Goal: Task Accomplishment & Management: Complete application form

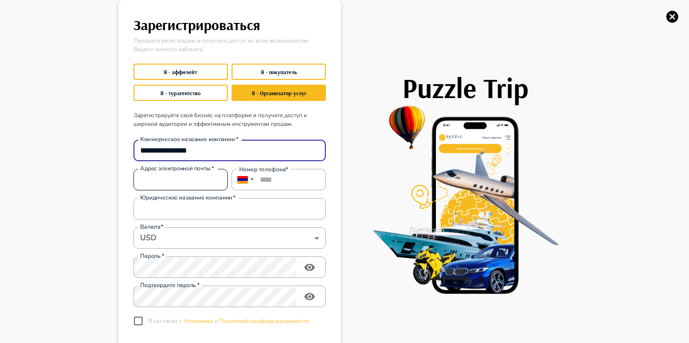
type input "**********"
click at [164, 181] on input "Адрес электронной почты   *" at bounding box center [181, 179] width 94 height 19
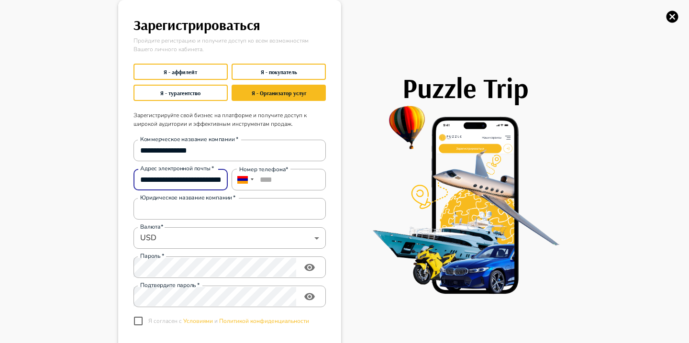
click at [204, 182] on input "**********" at bounding box center [181, 179] width 94 height 19
type input "**********"
click at [281, 186] on input "****" at bounding box center [279, 180] width 94 height 22
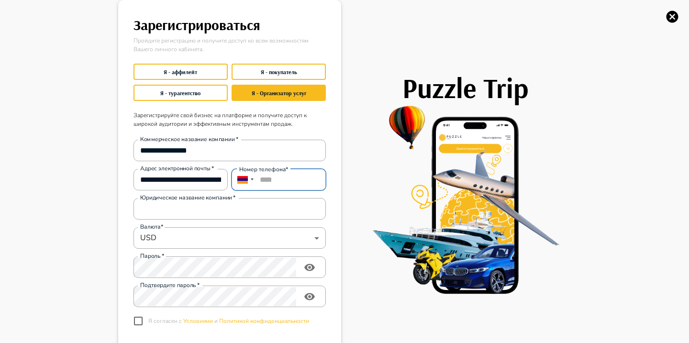
scroll to position [0, 0]
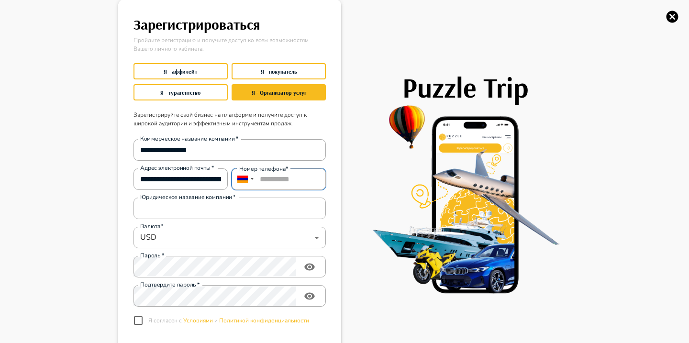
type input "**********"
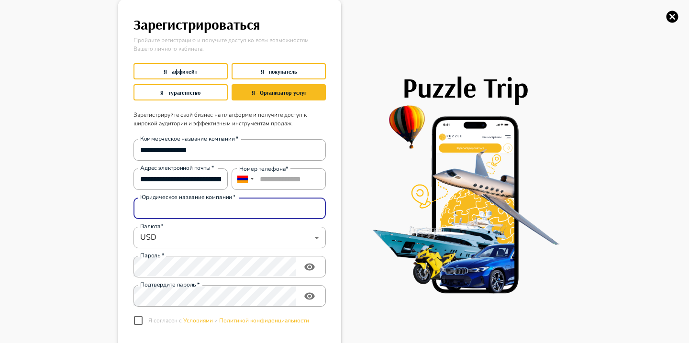
click at [242, 204] on input "Юридическое название компании   *" at bounding box center [230, 208] width 192 height 19
click at [206, 154] on input "**********" at bounding box center [230, 150] width 192 height 19
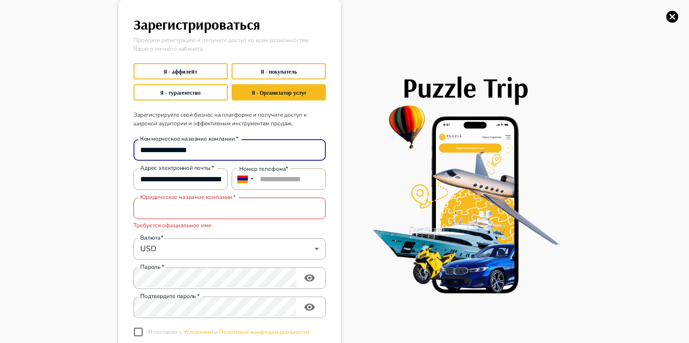
click at [206, 154] on input "**********" at bounding box center [230, 150] width 192 height 19
click at [196, 201] on label "Юридическое название компании   *" at bounding box center [188, 197] width 96 height 8
click at [196, 201] on input "Юридическое название компании   *" at bounding box center [230, 208] width 192 height 19
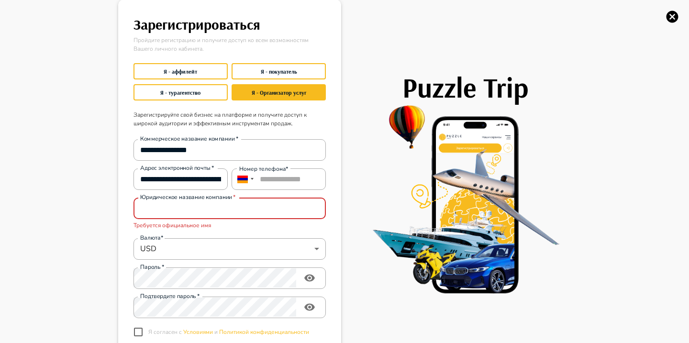
paste input "**********"
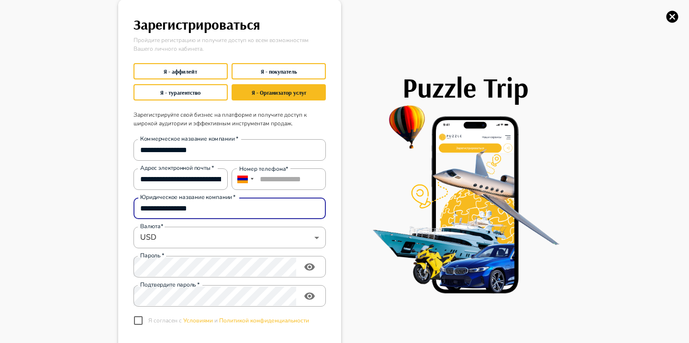
scroll to position [46, 0]
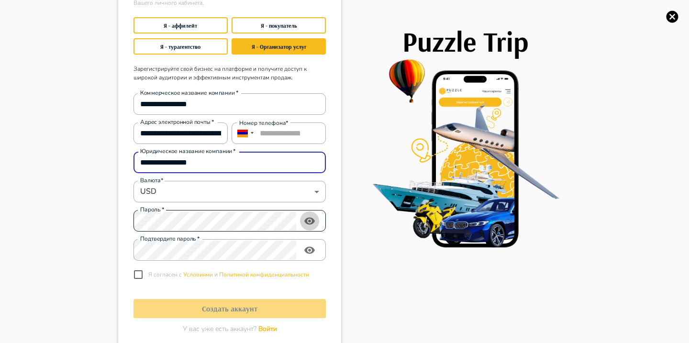
click at [312, 218] on icon "toggle password visibility" at bounding box center [309, 220] width 11 height 7
type input "**********"
click at [265, 233] on div "**********" at bounding box center [228, 185] width 196 height 199
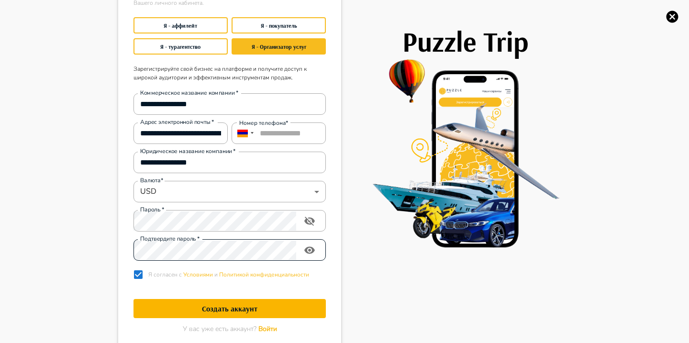
click at [313, 253] on icon "toggle password visibility" at bounding box center [309, 250] width 11 height 11
click at [48, 183] on div "**********" at bounding box center [344, 171] width 689 height 343
click at [265, 307] on h1 "Создать аккаунт" at bounding box center [230, 308] width 192 height 9
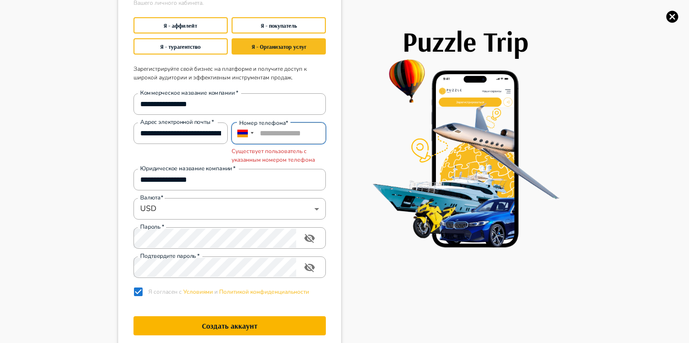
click at [313, 135] on input "**********" at bounding box center [279, 134] width 94 height 22
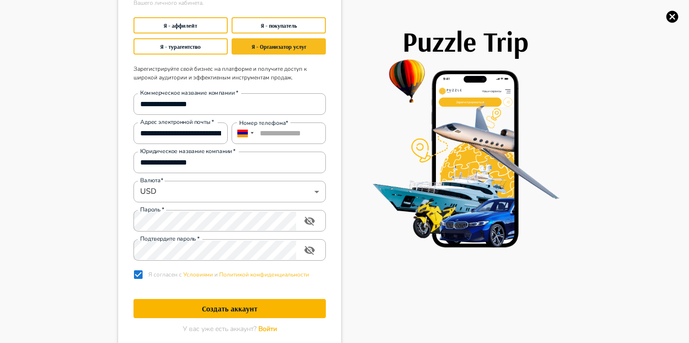
click at [254, 309] on h1 "Создать аккаунт" at bounding box center [230, 308] width 192 height 9
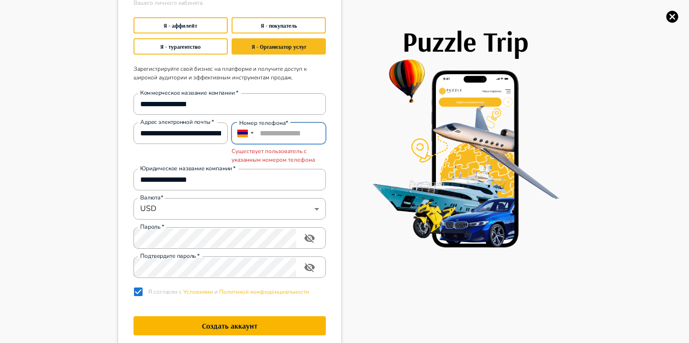
click at [319, 134] on input "**********" at bounding box center [279, 134] width 94 height 22
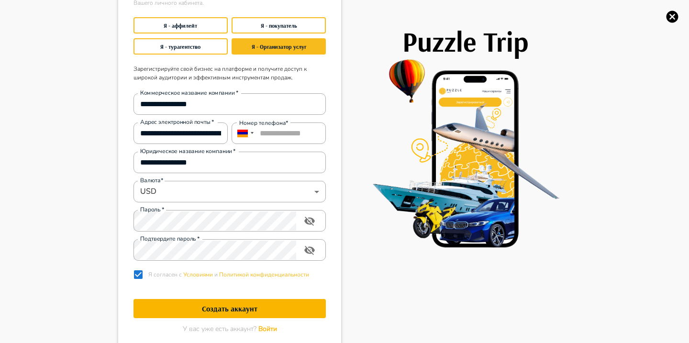
click at [234, 303] on button "Создать аккаунт" at bounding box center [230, 308] width 192 height 19
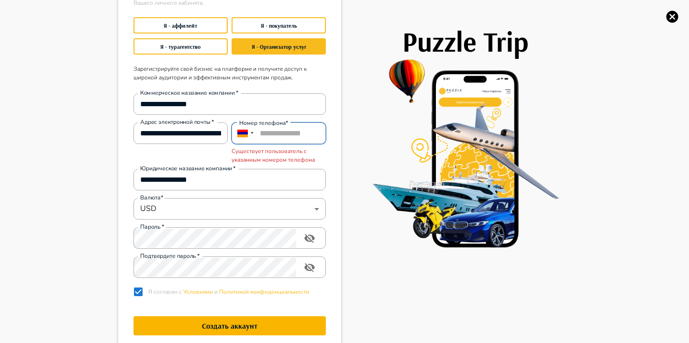
click at [322, 133] on input "**********" at bounding box center [279, 134] width 94 height 22
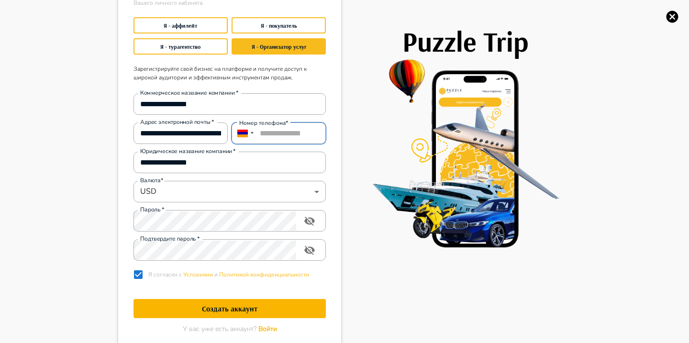
click at [307, 130] on input "**********" at bounding box center [279, 134] width 94 height 22
type input "**********"
click at [368, 110] on img at bounding box center [465, 153] width 211 height 191
click at [269, 310] on h1 "Создать аккаунт" at bounding box center [230, 308] width 192 height 9
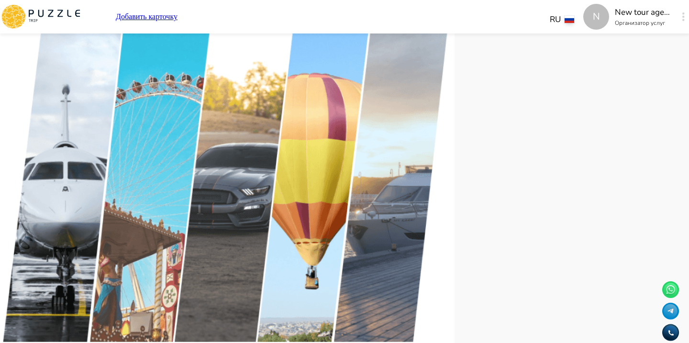
scroll to position [95, 0]
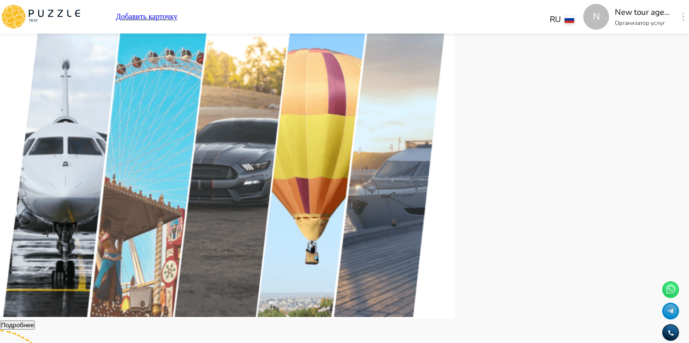
click at [680, 11] on button "button" at bounding box center [683, 16] width 7 height 13
click at [455, 67] on img at bounding box center [227, 155] width 455 height 325
click at [683, 12] on icon "button" at bounding box center [684, 16] width 2 height 9
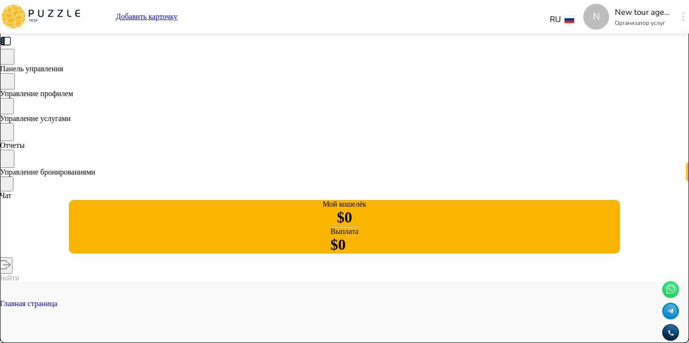
click at [178, 21] on p "Добавить карточку" at bounding box center [147, 16] width 62 height 9
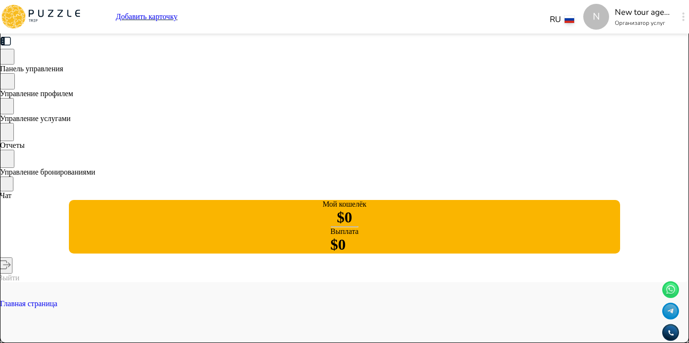
type textarea "*"
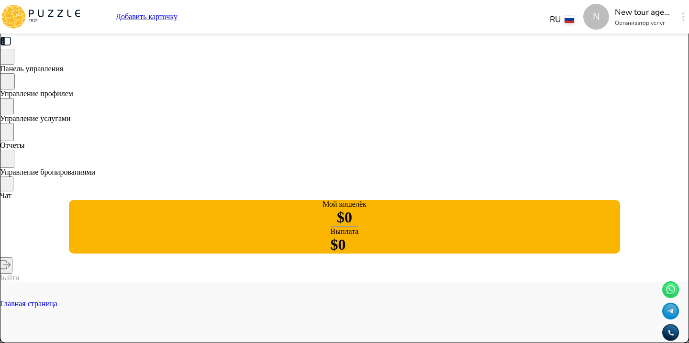
type textarea "*"
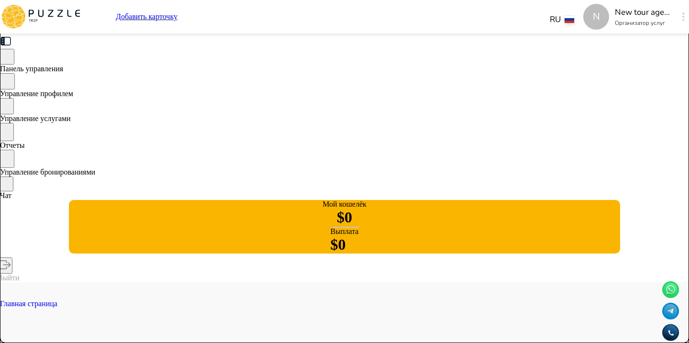
type textarea "*"
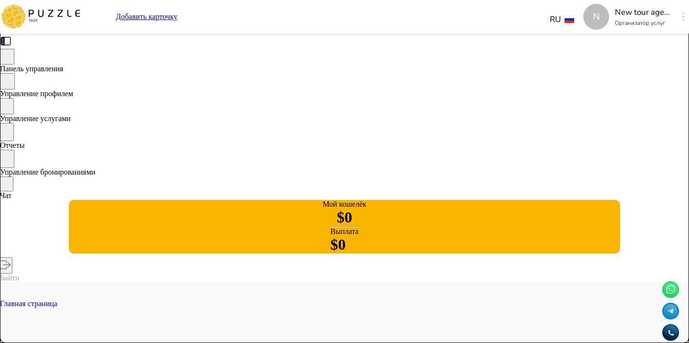
type textarea "*"
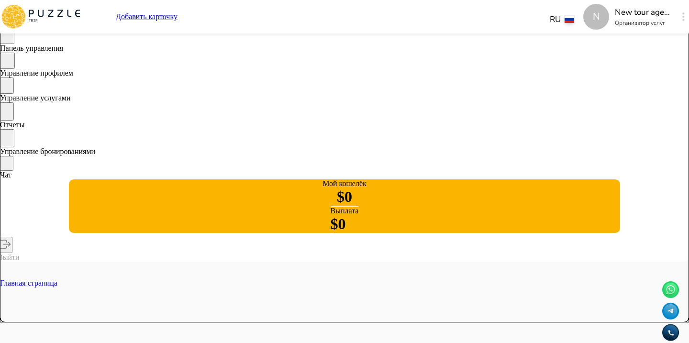
scroll to position [21, 0]
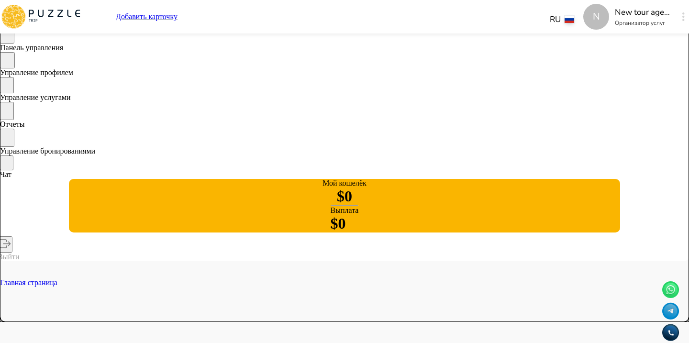
type textarea "*"
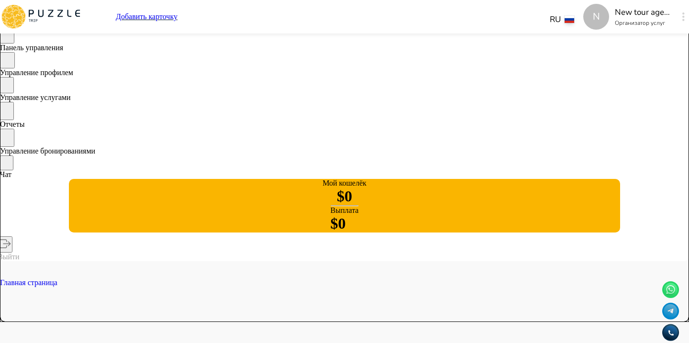
type textarea "*"
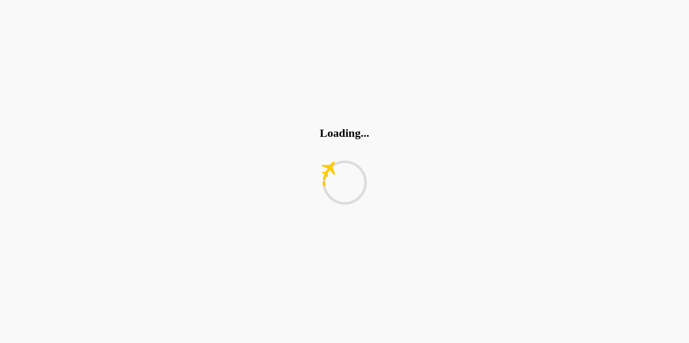
type textarea "*"
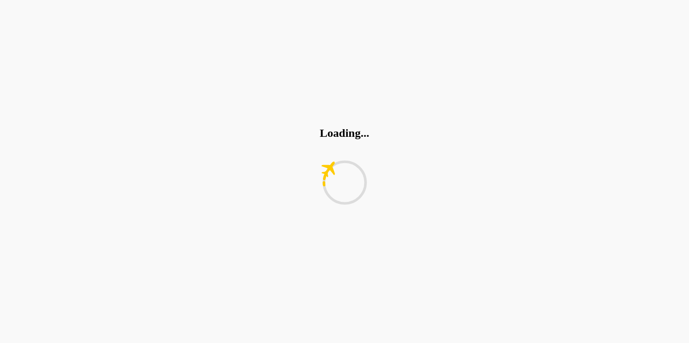
type textarea "*"
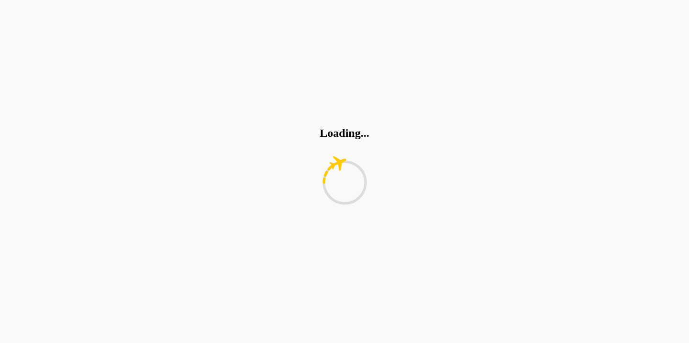
type textarea "*"
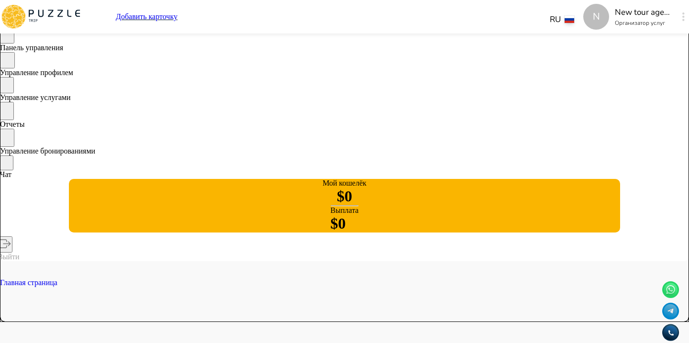
type textarea "*"
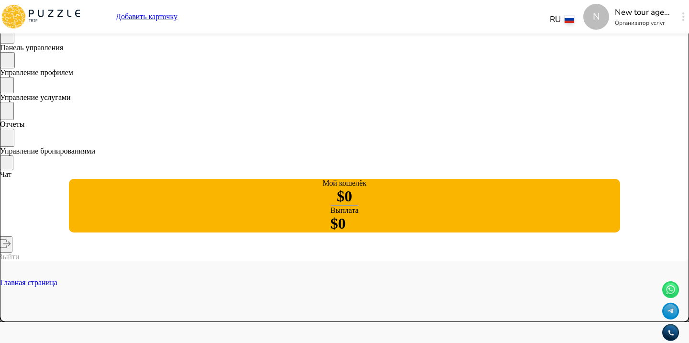
type textarea "*"
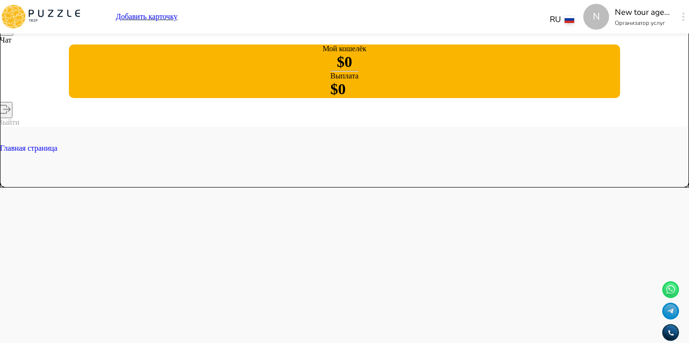
scroll to position [171, 0]
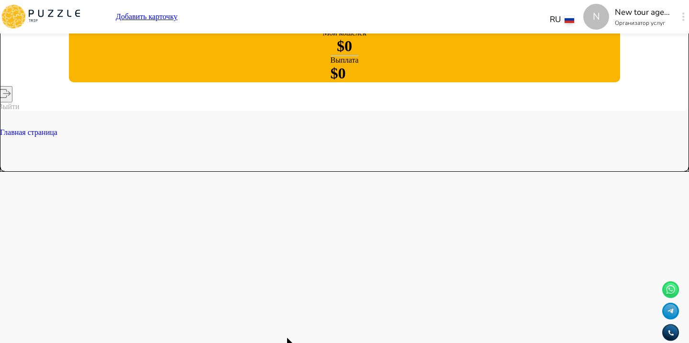
type input "********"
type textarea "*"
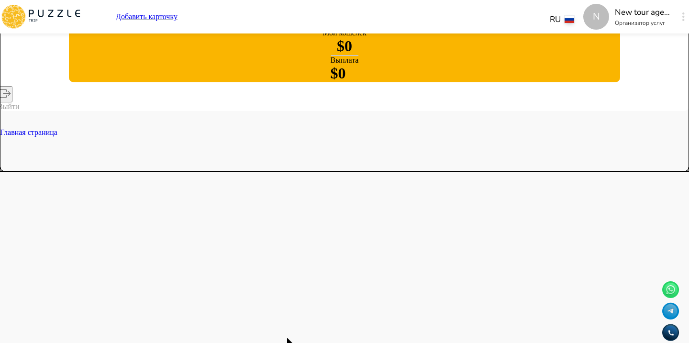
type textarea "*"
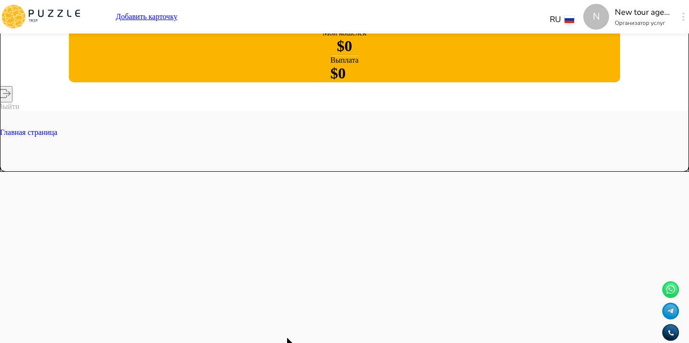
type textarea "*"
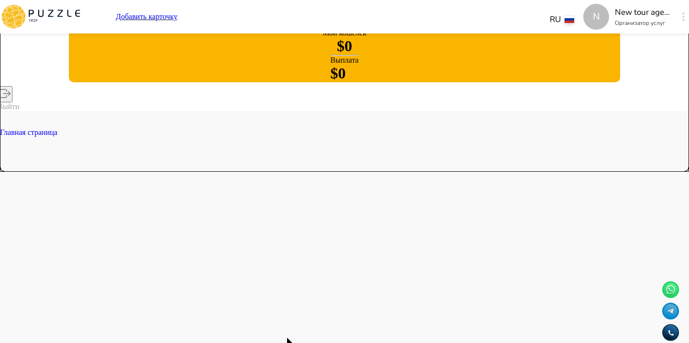
type input "*"
type input "*********"
type textarea "*"
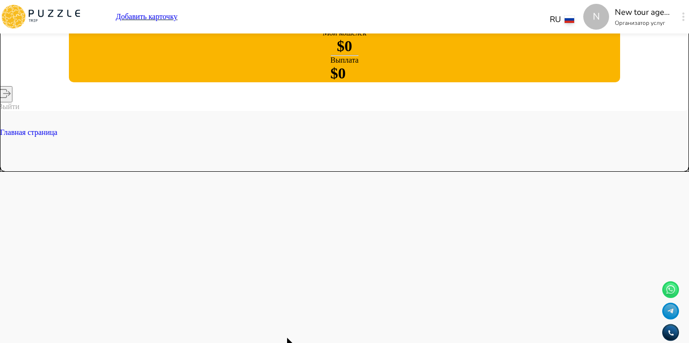
type textarea "*"
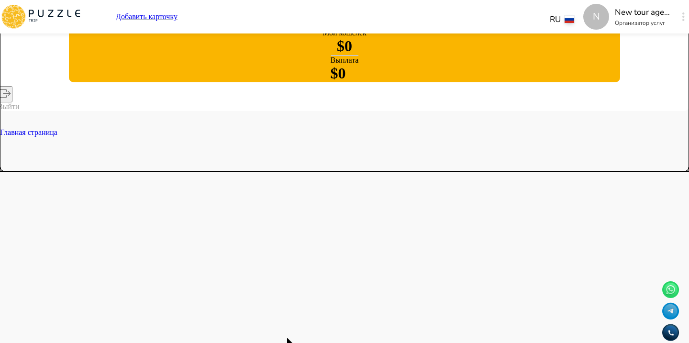
type textarea "*"
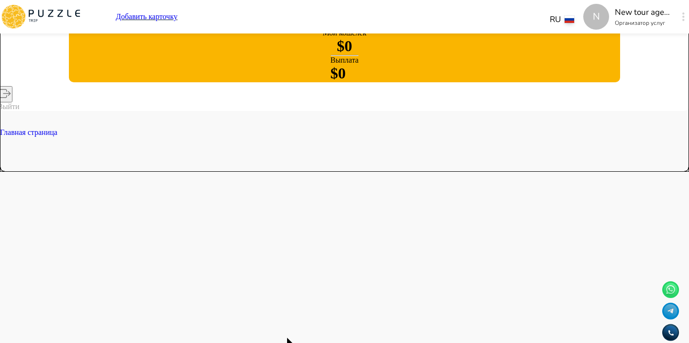
type textarea "*"
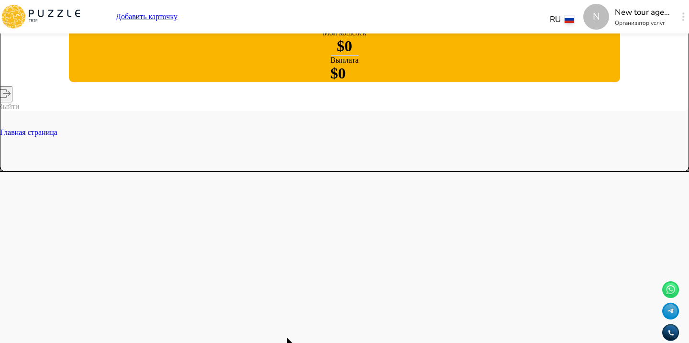
type textarea "*"
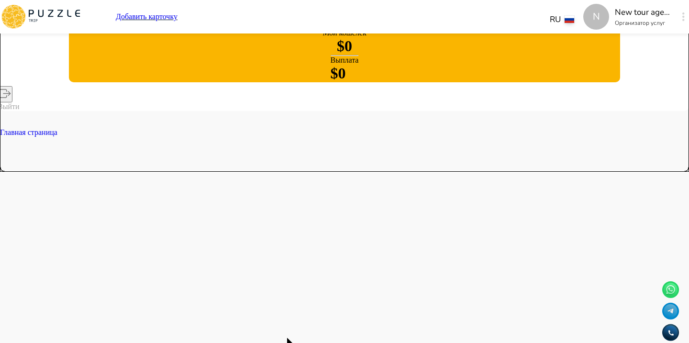
type textarea "*"
type input "*********"
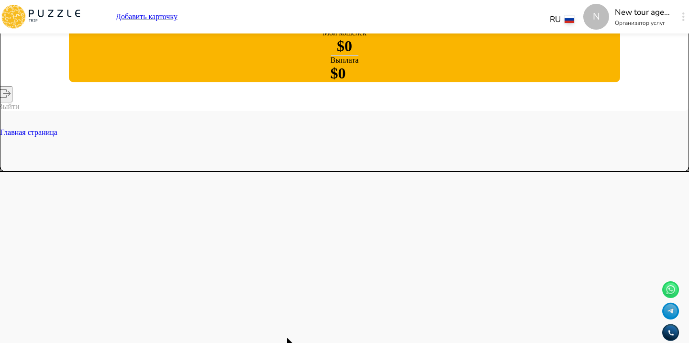
type textarea "*"
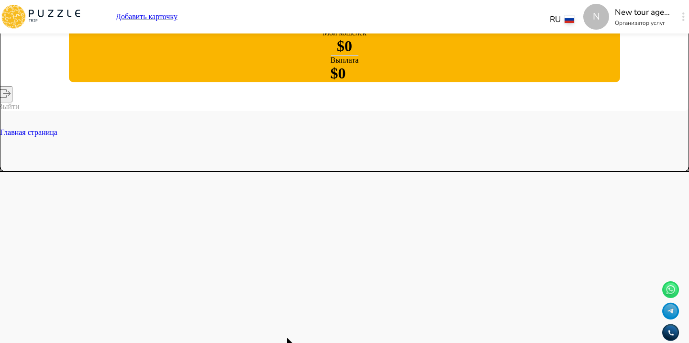
type textarea "*"
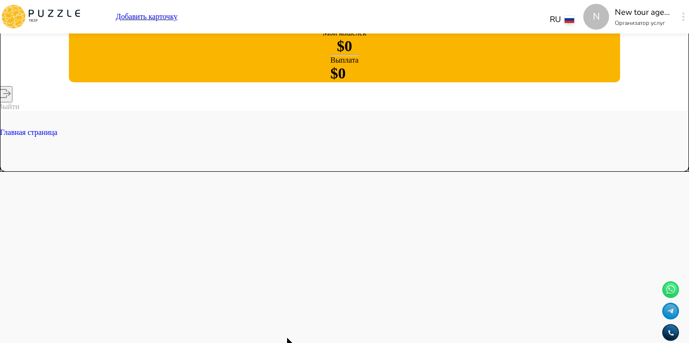
type textarea "*"
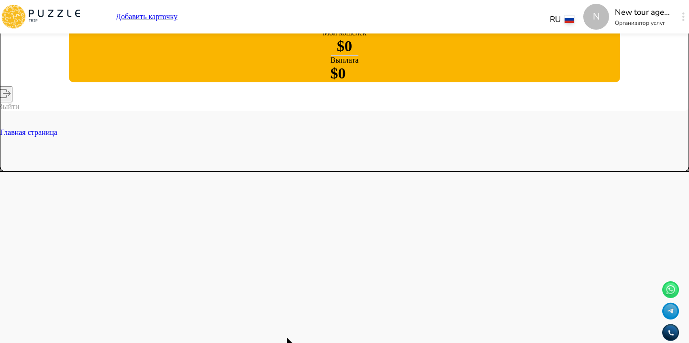
type textarea "*"
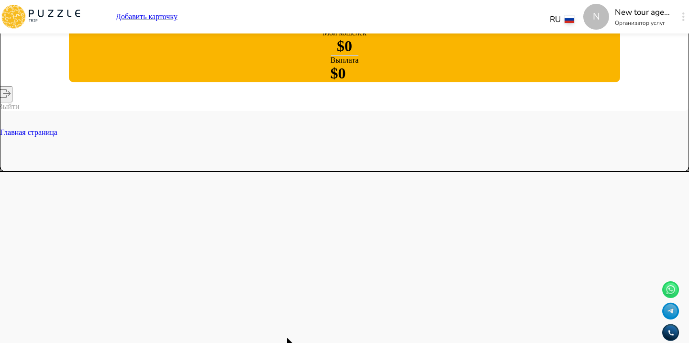
type textarea "*"
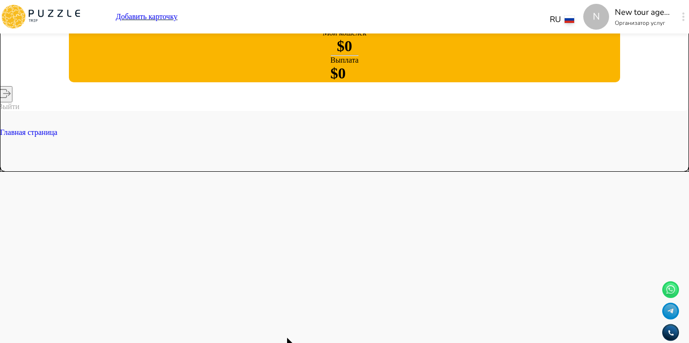
type textarea "*"
type input "**"
type textarea "*"
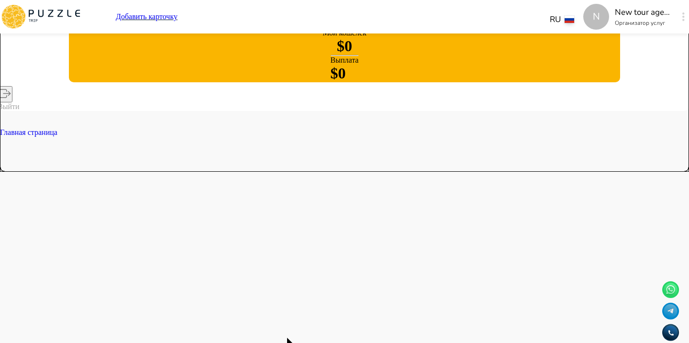
type textarea "*"
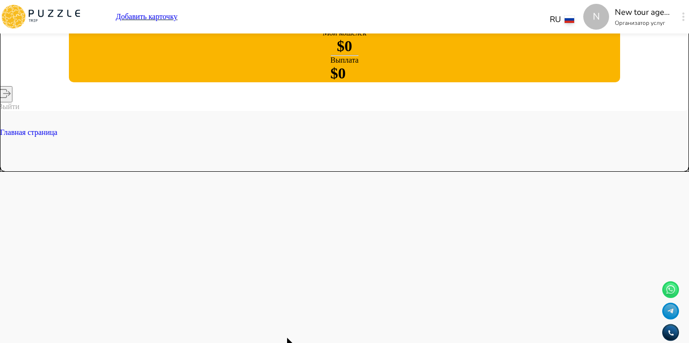
type textarea "*"
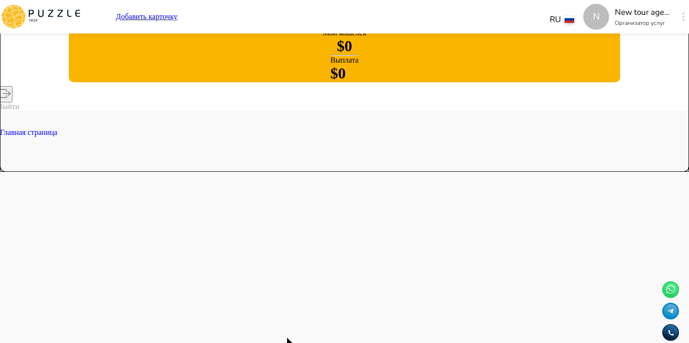
type textarea "*"
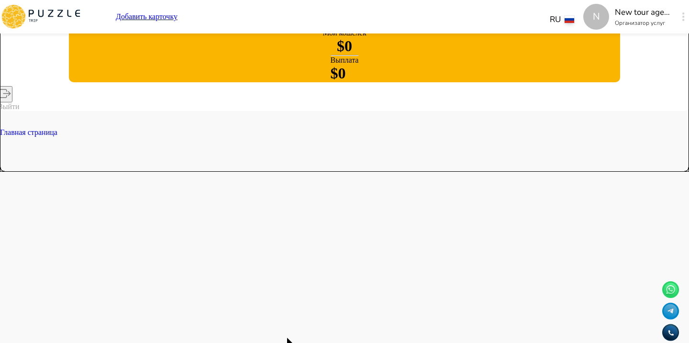
type textarea "*"
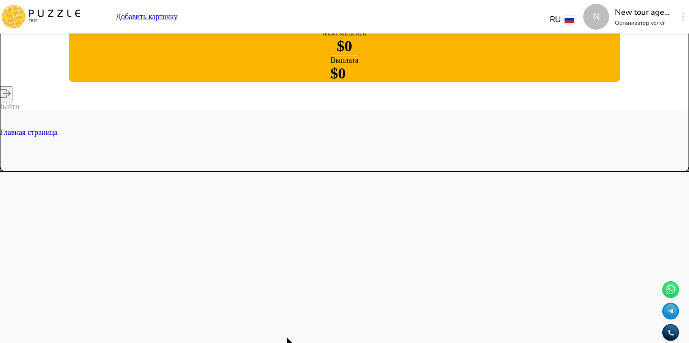
type textarea "*"
type input "*"
type textarea "*"
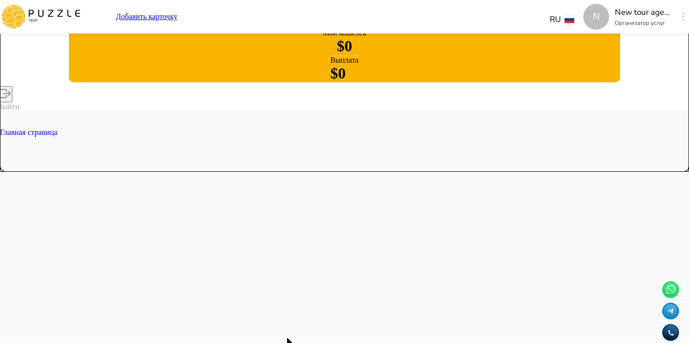
type textarea "*"
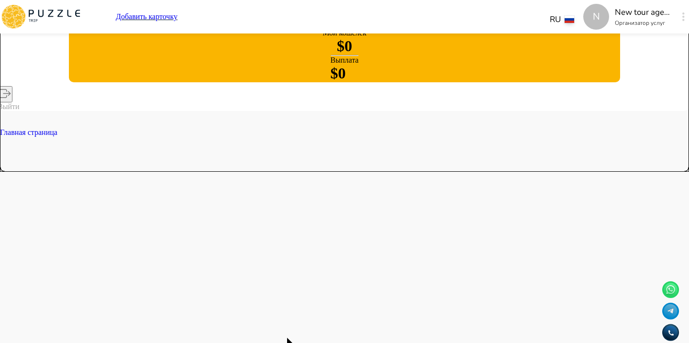
type textarea "*"
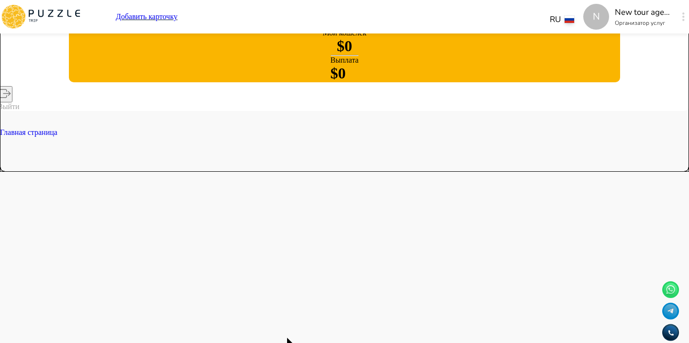
type textarea "*"
type input "*"
type textarea "*"
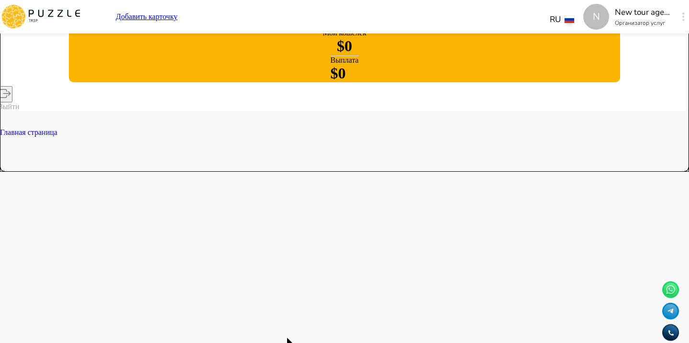
type textarea "*"
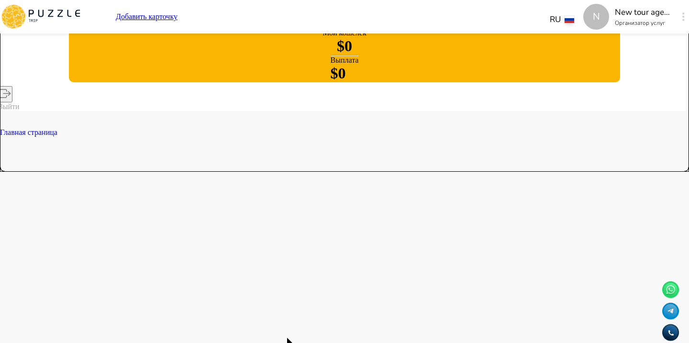
type textarea "*"
type input "*"
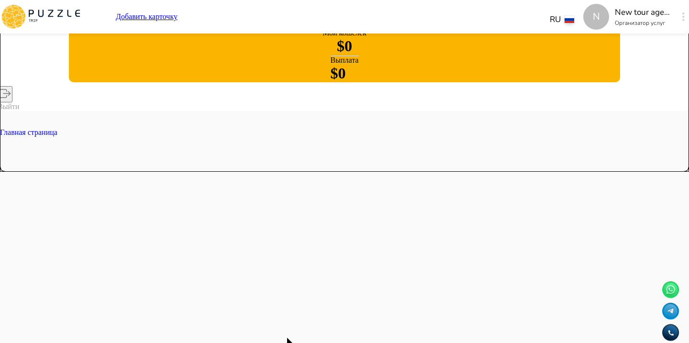
type textarea "*"
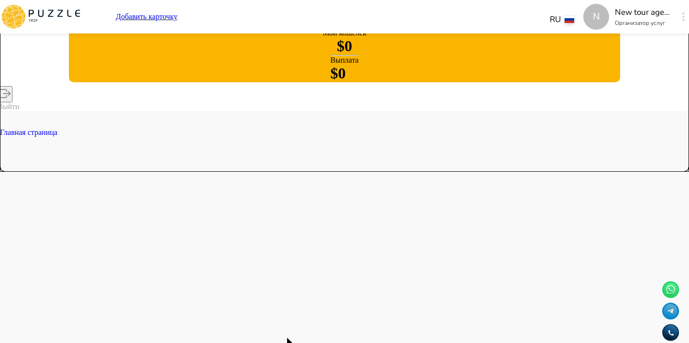
type textarea "*"
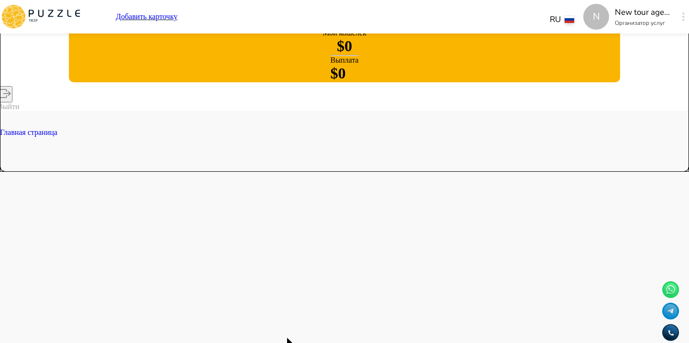
type textarea "*"
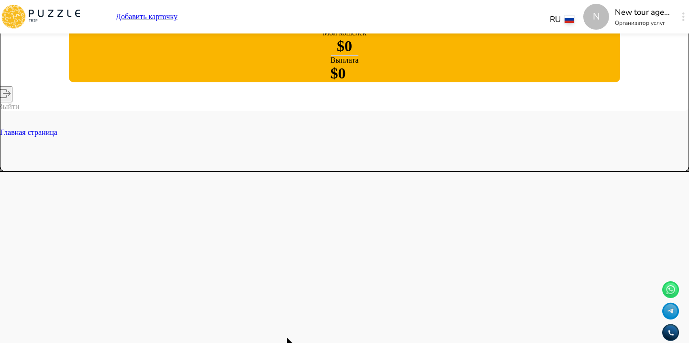
type textarea "*"
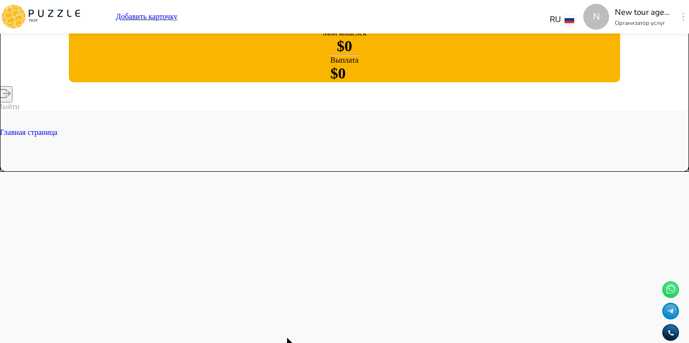
type textarea "*"
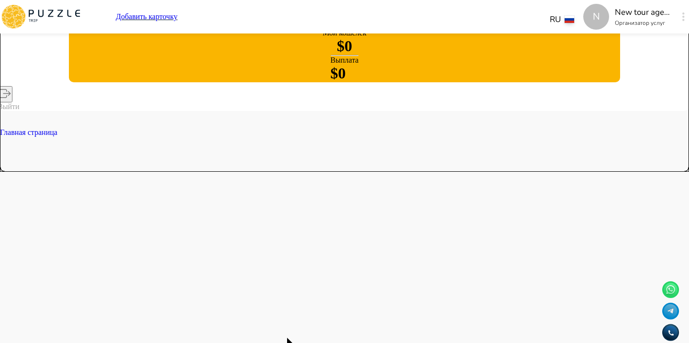
type input "**"
type textarea "*"
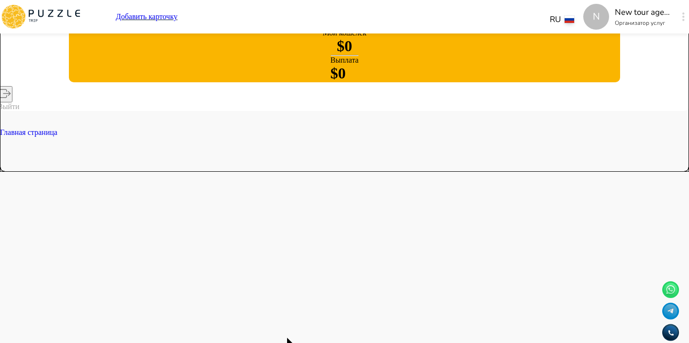
type textarea "*"
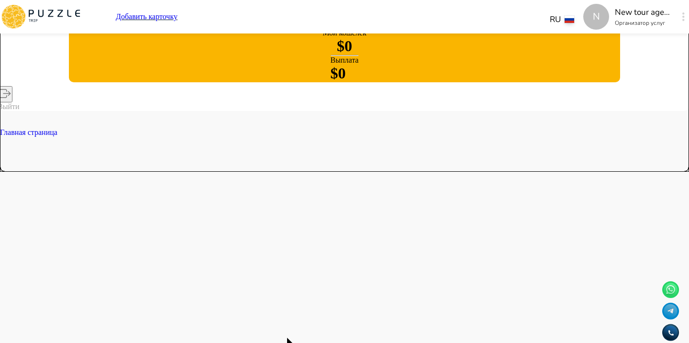
type textarea "*"
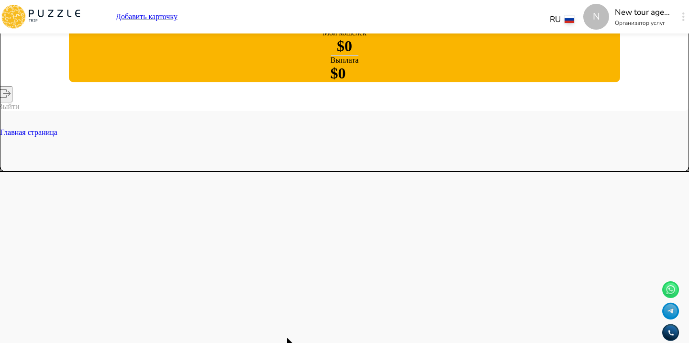
type textarea "*"
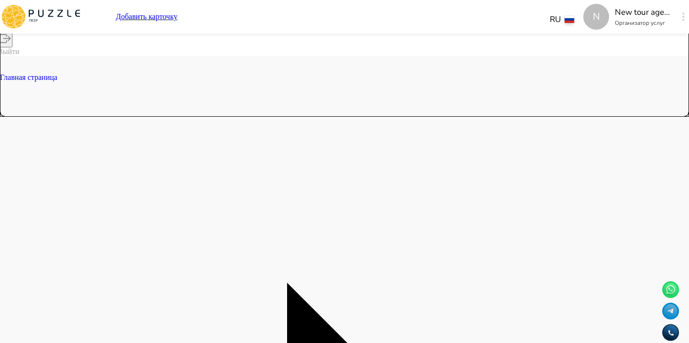
scroll to position [237, 0]
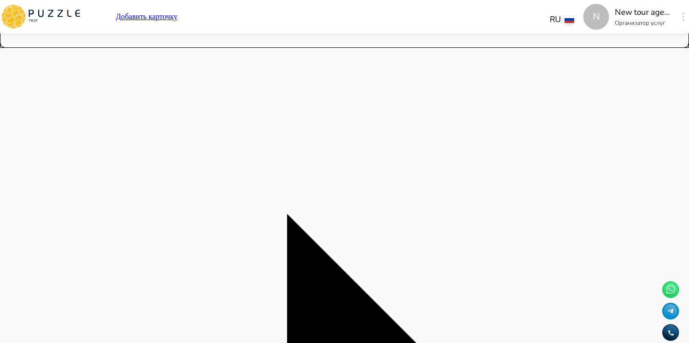
scroll to position [299, 0]
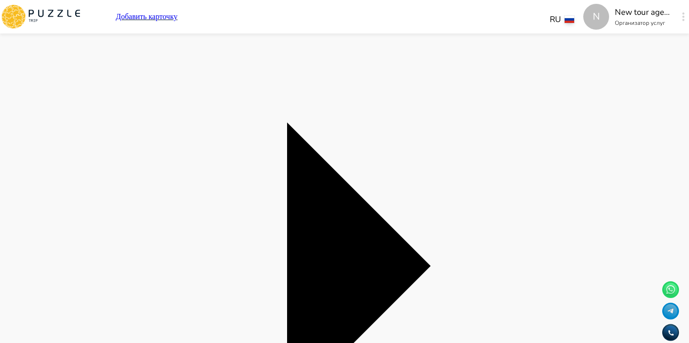
scroll to position [362, 0]
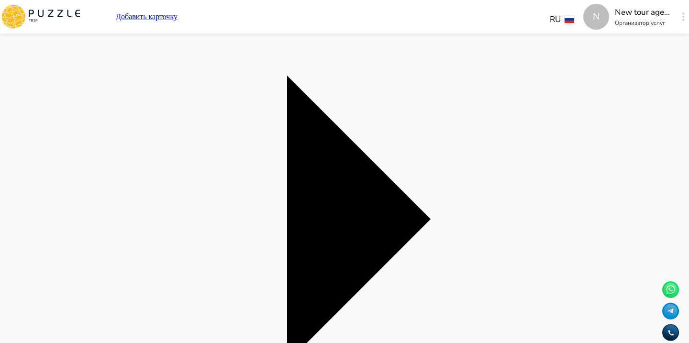
scroll to position [436, 0]
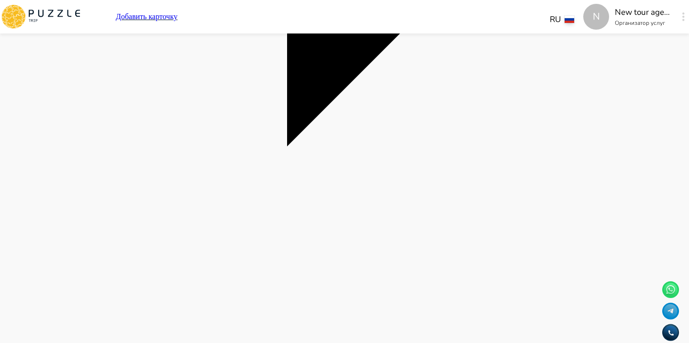
scroll to position [652, 0]
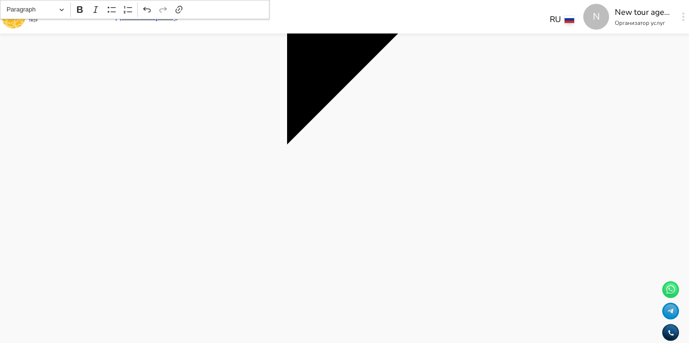
scroll to position [1081, 0]
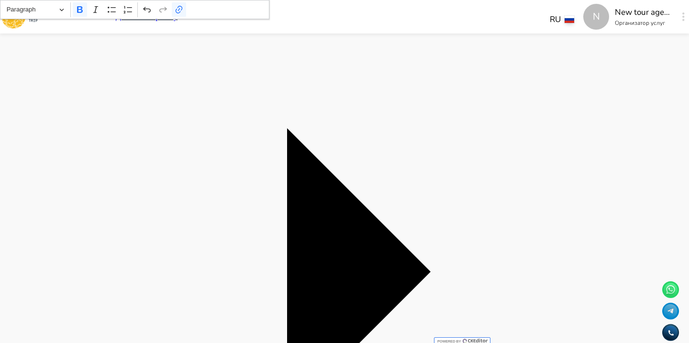
drag, startPoint x: 320, startPoint y: 239, endPoint x: 241, endPoint y: 240, distance: 79.0
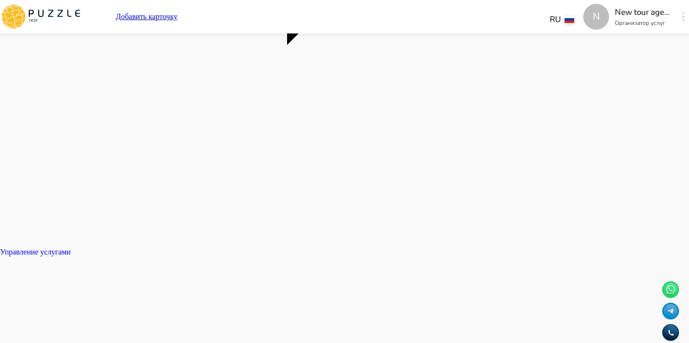
scroll to position [735, 0]
drag, startPoint x: 413, startPoint y: 141, endPoint x: 316, endPoint y: 155, distance: 97.6
drag, startPoint x: 388, startPoint y: 140, endPoint x: 315, endPoint y: 154, distance: 74.4
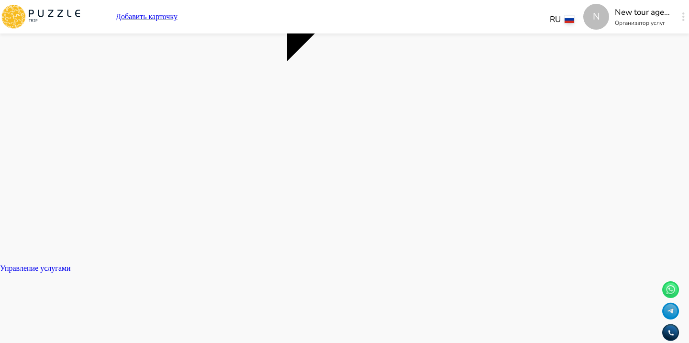
drag, startPoint x: 451, startPoint y: 161, endPoint x: 360, endPoint y: 160, distance: 90.9
drag, startPoint x: 307, startPoint y: 161, endPoint x: 238, endPoint y: 165, distance: 69.5
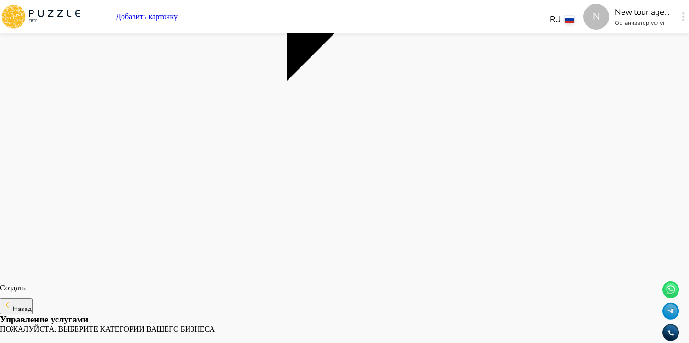
scroll to position [1418, 0]
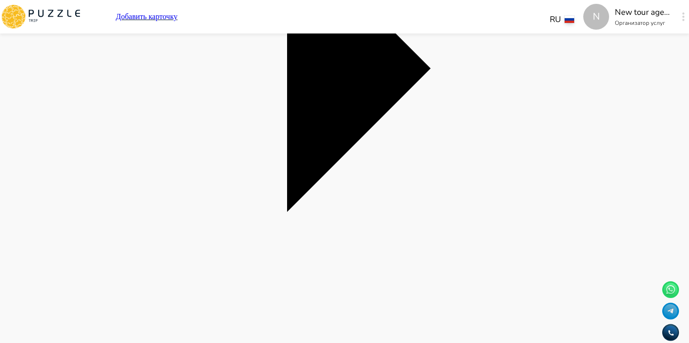
scroll to position [1381, 0]
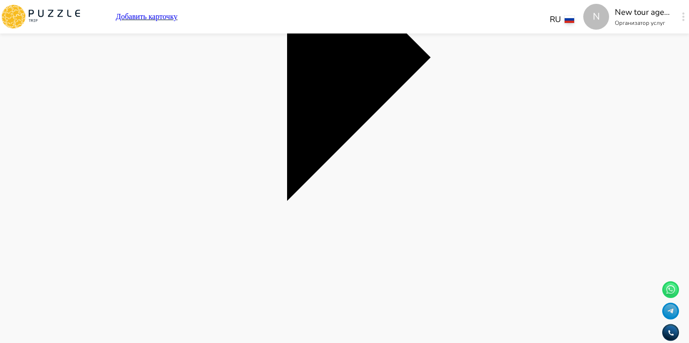
scroll to position [582, 0]
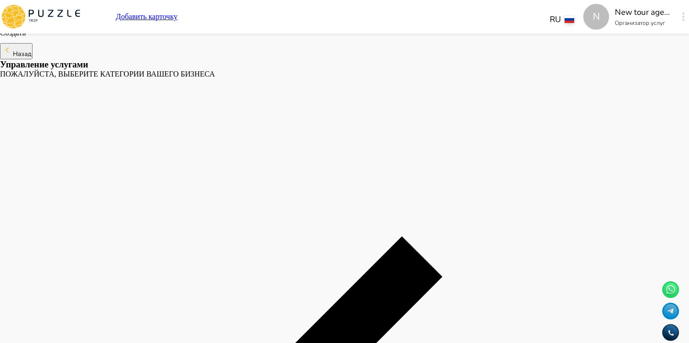
scroll to position [1671, 0]
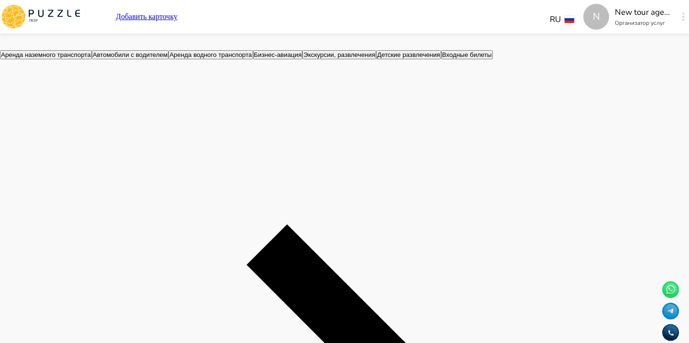
scroll to position [2415, 0]
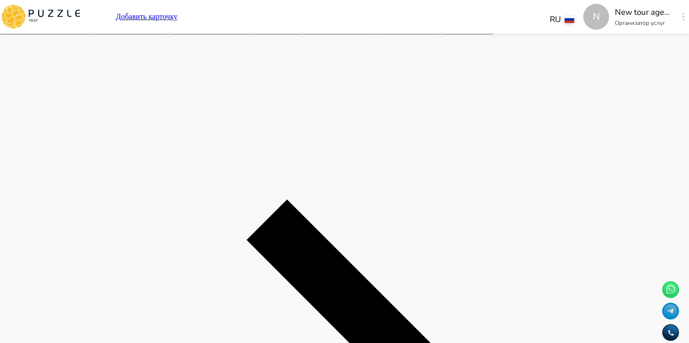
drag, startPoint x: 456, startPoint y: 89, endPoint x: 446, endPoint y: 89, distance: 10.1
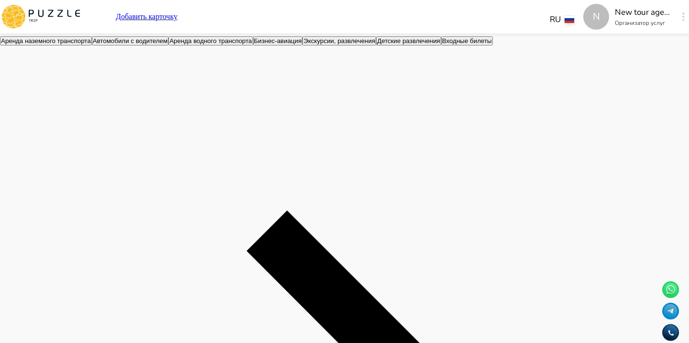
scroll to position [2405, 0]
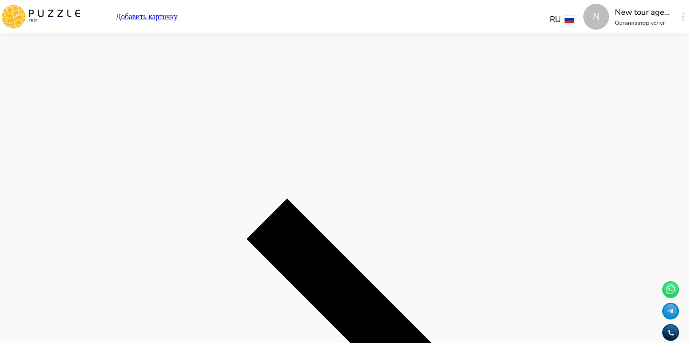
scroll to position [2423, 0]
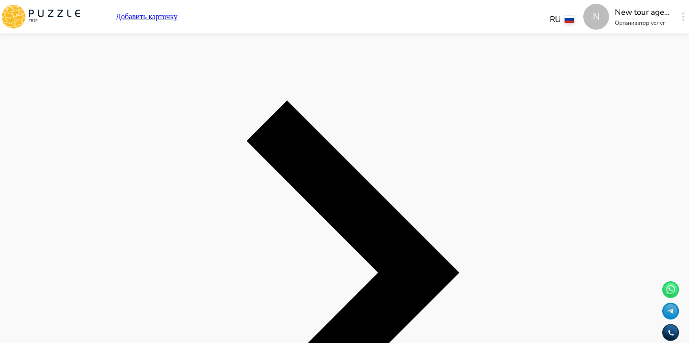
scroll to position [2524, 0]
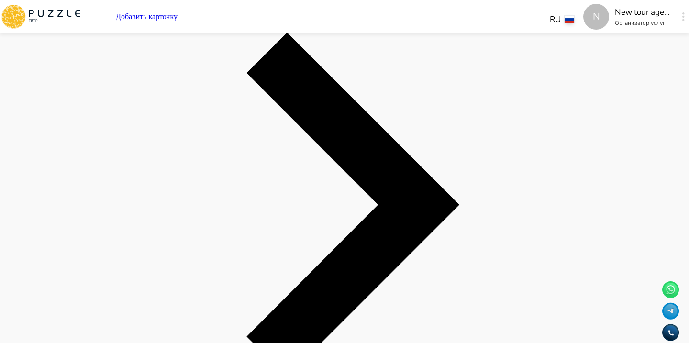
scroll to position [2725, 0]
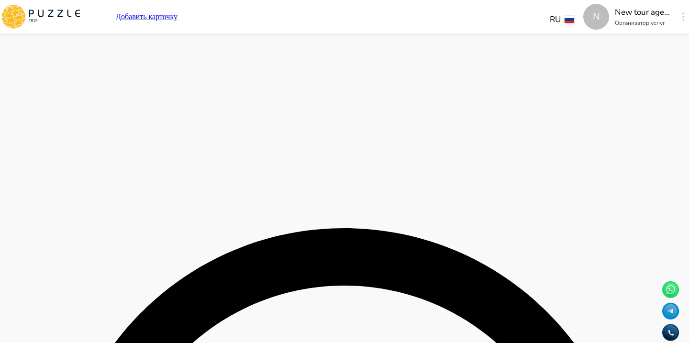
scroll to position [2962, 0]
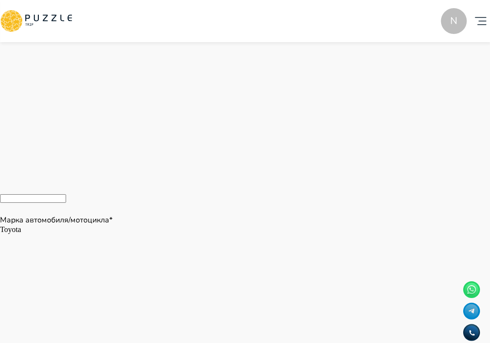
scroll to position [3314, 0]
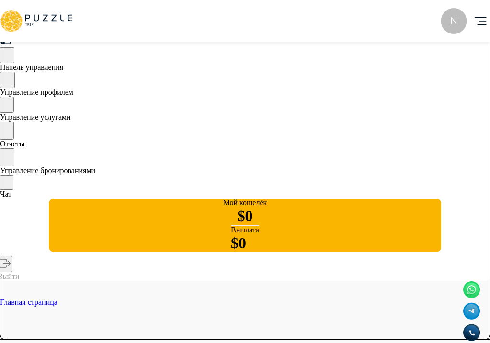
scroll to position [0, 0]
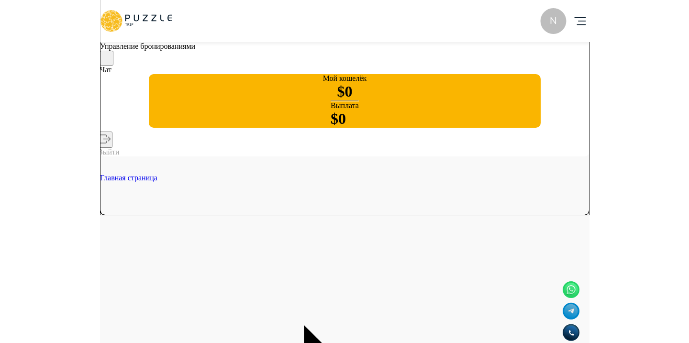
scroll to position [139, 0]
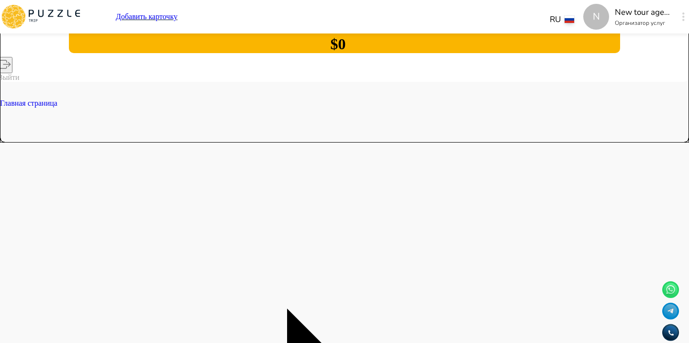
scroll to position [224, 0]
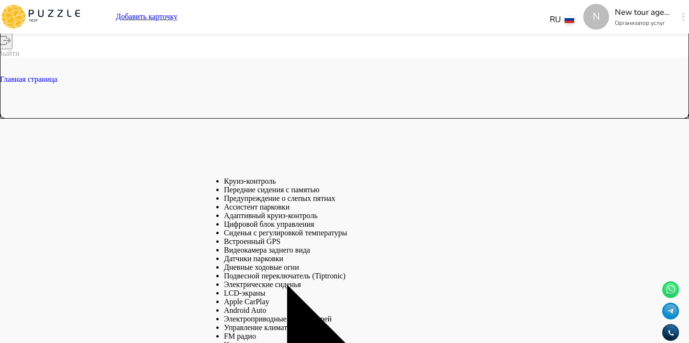
scroll to position [475, 0]
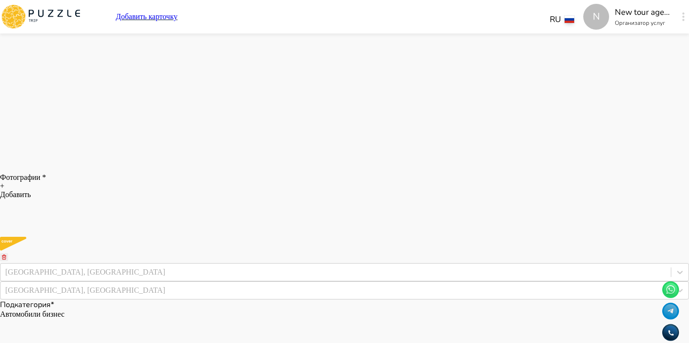
scroll to position [3099, 0]
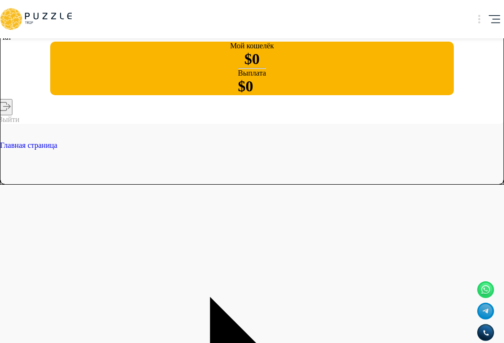
scroll to position [168, 0]
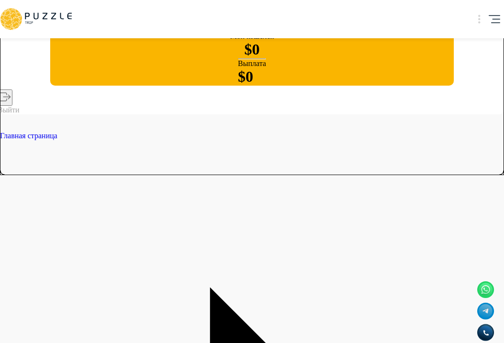
drag, startPoint x: 318, startPoint y: 128, endPoint x: 287, endPoint y: 127, distance: 31.1
drag, startPoint x: 367, startPoint y: 115, endPoint x: 321, endPoint y: 114, distance: 45.5
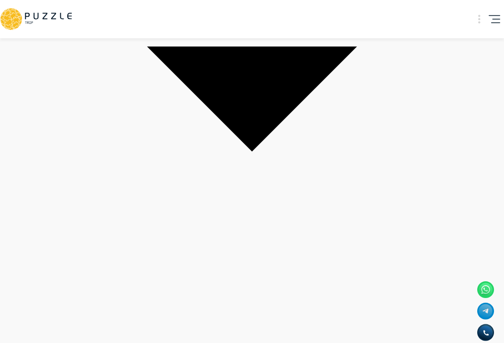
scroll to position [3240, 0]
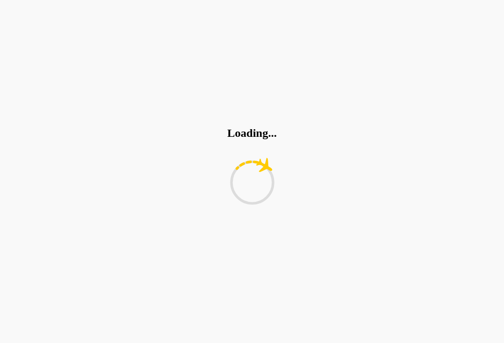
scroll to position [0, 0]
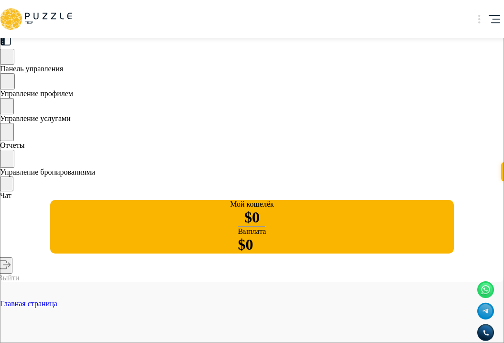
scroll to position [0, 196]
